Goal: Navigation & Orientation: Find specific page/section

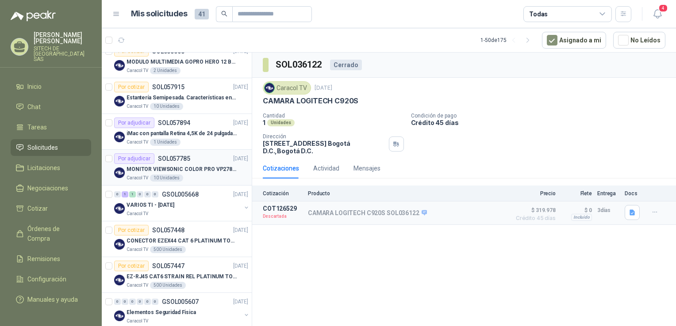
scroll to position [165, 0]
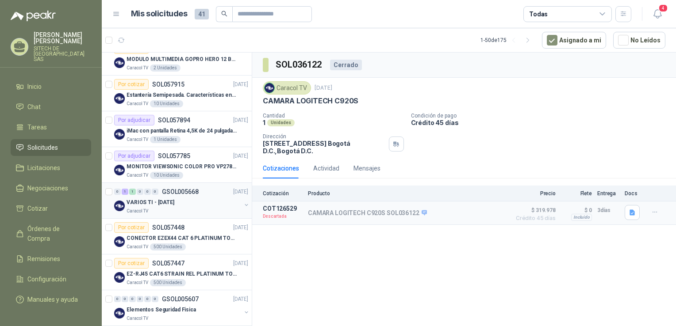
click at [190, 190] on p "GSOL005668" at bounding box center [180, 192] width 37 height 6
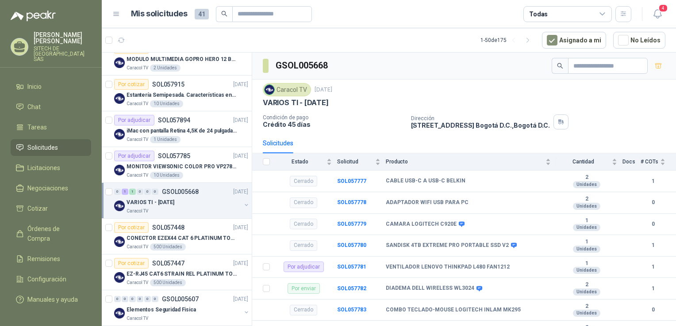
scroll to position [12, 0]
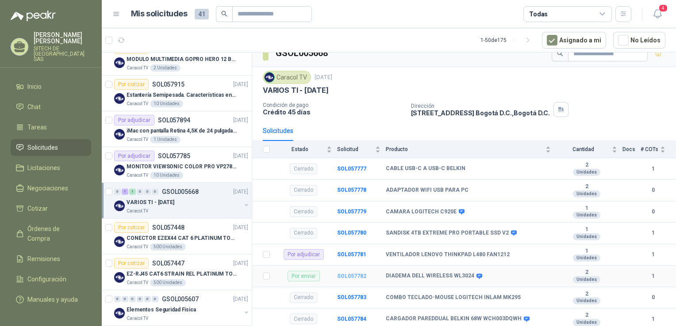
click at [354, 275] on b "SOL057782" at bounding box center [351, 276] width 29 height 6
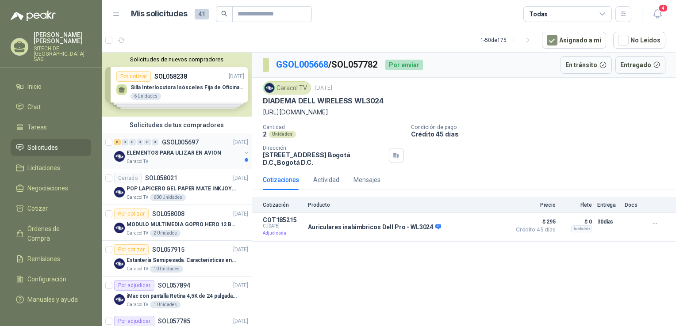
click at [164, 161] on div "Caracol TV" at bounding box center [183, 161] width 115 height 7
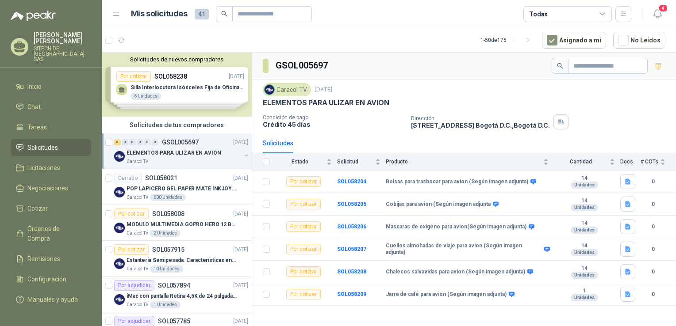
click at [40, 143] on span "Solicitudes" at bounding box center [42, 148] width 31 height 10
